Goal: Understand site structure: Understand site structure

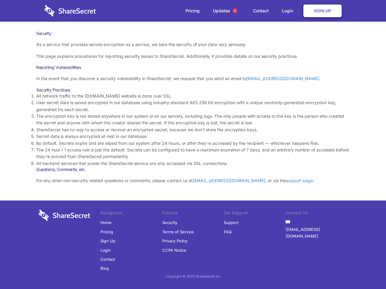
click at [193, 145] on li "By default, Secrets expire and are wiped from our system after 24 hours, or aft…" at bounding box center [192, 143] width 313 height 7
click at [235, 11] on span "1" at bounding box center [234, 10] width 5 height 5
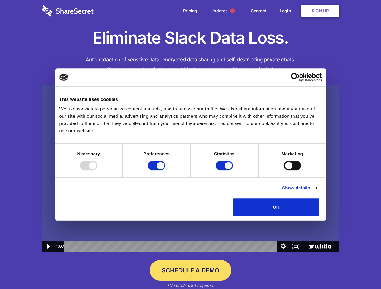
click at [190, 145] on img at bounding box center [190, 168] width 297 height 167
click at [97, 171] on div at bounding box center [88, 166] width 17 height 10
click at [165, 171] on input "Preferences" at bounding box center [156, 166] width 17 height 10
checkbox input "false"
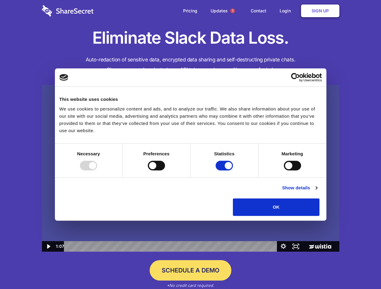
click at [225, 171] on input "Statistics" at bounding box center [223, 166] width 17 height 10
checkbox input "false"
click at [284, 171] on input "Marketing" at bounding box center [292, 166] width 17 height 10
checkbox input "true"
click at [317, 192] on link "Show details" at bounding box center [299, 187] width 35 height 7
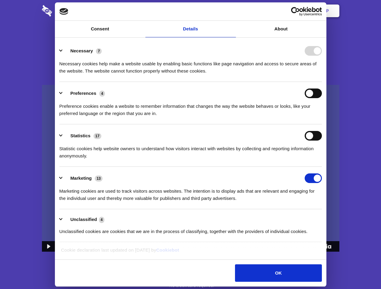
click at [321, 82] on li "Necessary 7 Necessary cookies help make a website usable by enabling basic func…" at bounding box center [190, 60] width 262 height 42
